Goal: Task Accomplishment & Management: Manage account settings

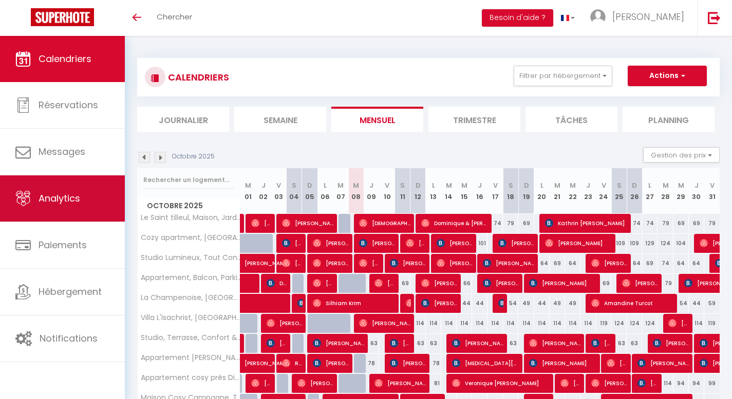
scroll to position [52, 0]
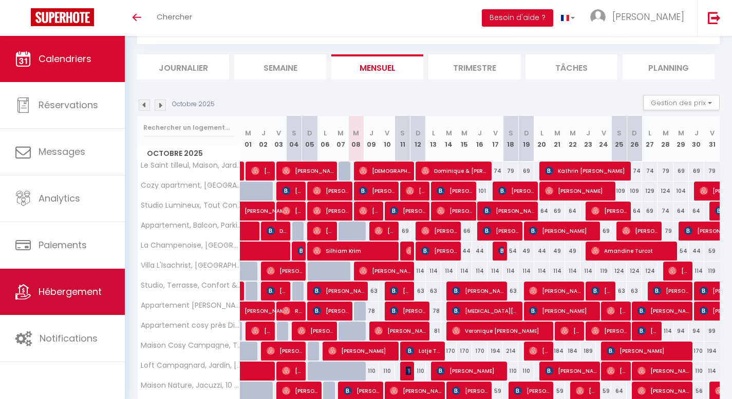
click at [53, 297] on span "Hébergement" at bounding box center [70, 291] width 63 height 13
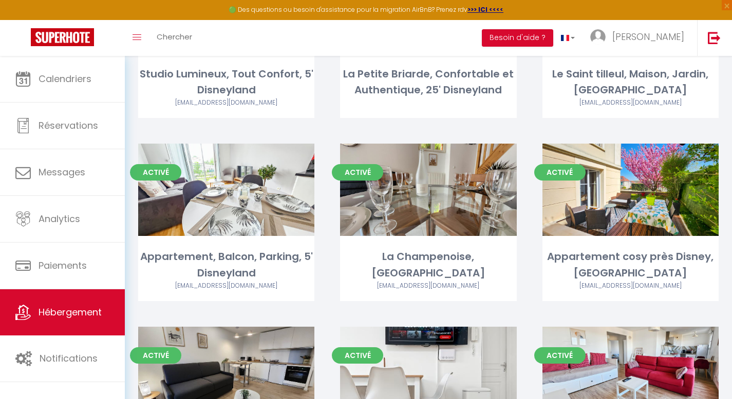
scroll to position [554, 0]
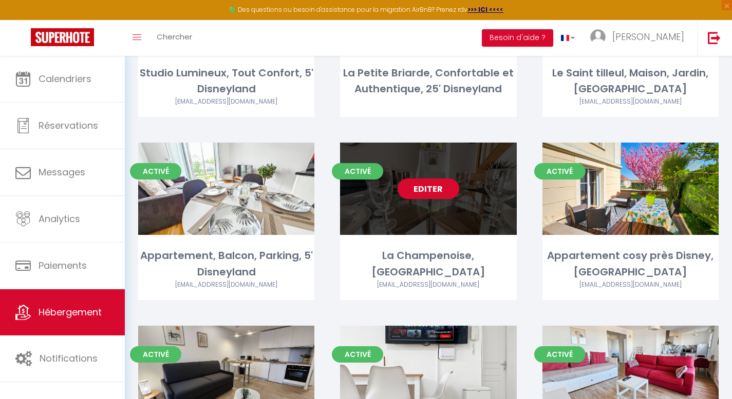
click at [425, 179] on link "Editer" at bounding box center [428, 189] width 62 height 21
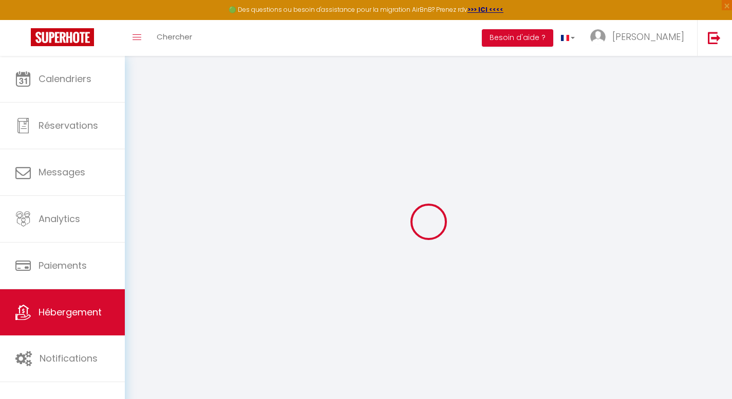
select select
checkbox input "false"
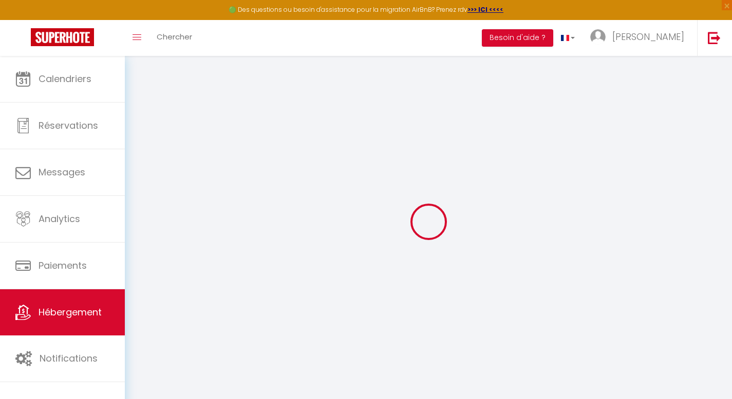
select select
checkbox input "false"
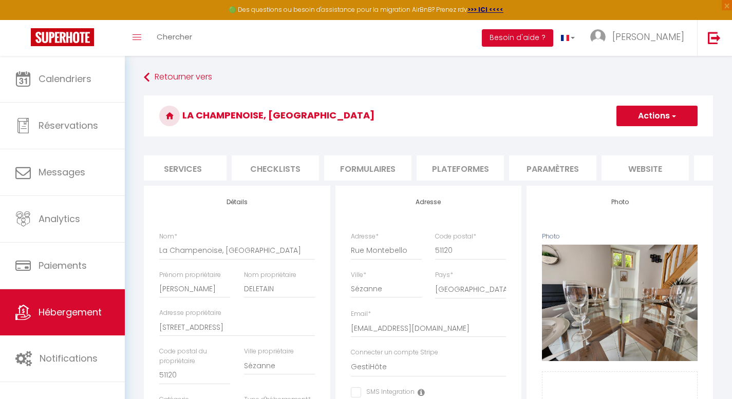
scroll to position [0, 291]
click at [551, 173] on li "Paramètres" at bounding box center [543, 168] width 87 height 25
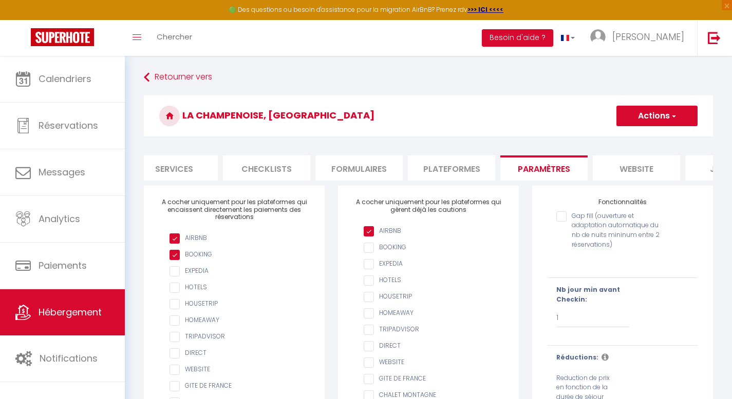
click at [442, 176] on li "Plateformes" at bounding box center [451, 168] width 87 height 25
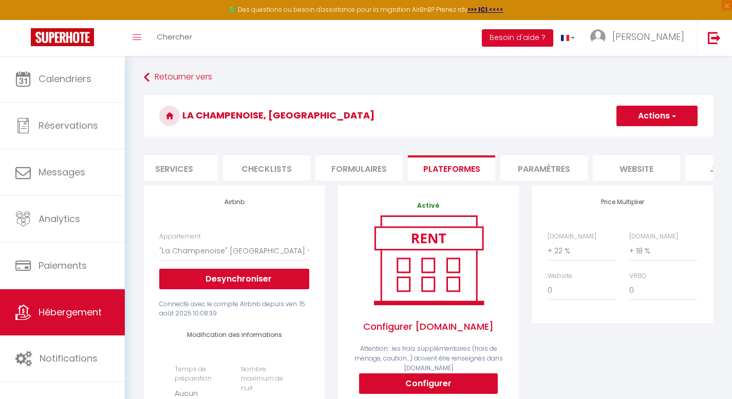
click at [557, 105] on h3 "La Champenoise, [GEOGRAPHIC_DATA]" at bounding box center [428, 115] width 569 height 41
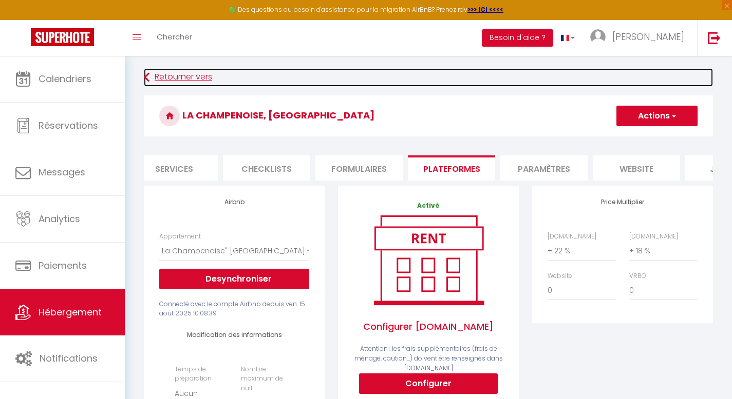
click at [461, 84] on link "Retourner vers" at bounding box center [428, 77] width 569 height 18
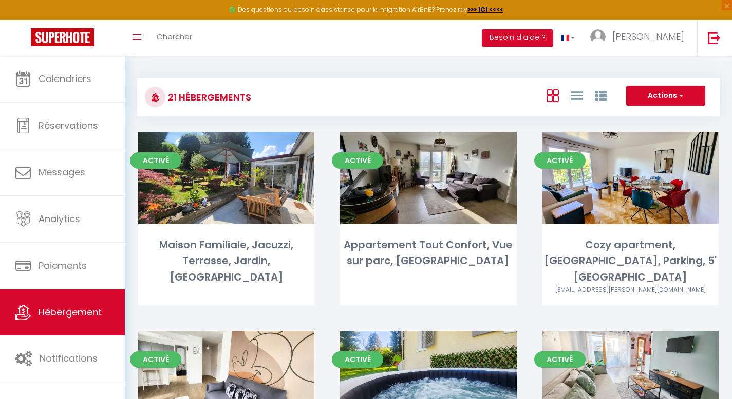
click at [425, 40] on div "Toggle menubar Chercher BUTTON Besoin d'aide ? [PERSON_NAME] Équipe" at bounding box center [398, 38] width 649 height 36
click at [384, 88] on div "Actions Créer un Hébergement Nouveau groupe" at bounding box center [525, 97] width 387 height 23
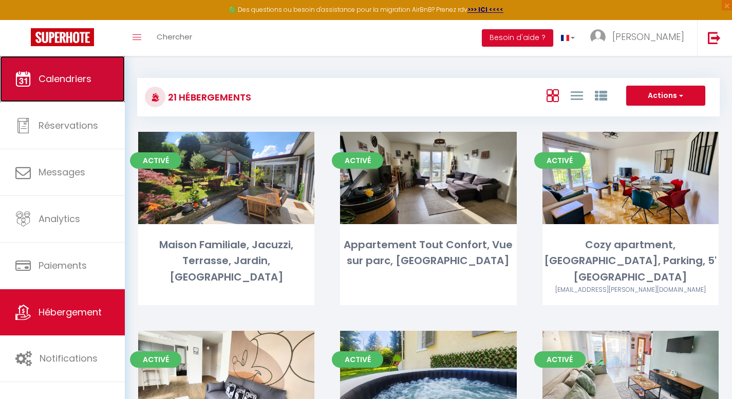
click at [52, 82] on span "Calendriers" at bounding box center [65, 78] width 53 height 13
